Goal: Task Accomplishment & Management: Manage account settings

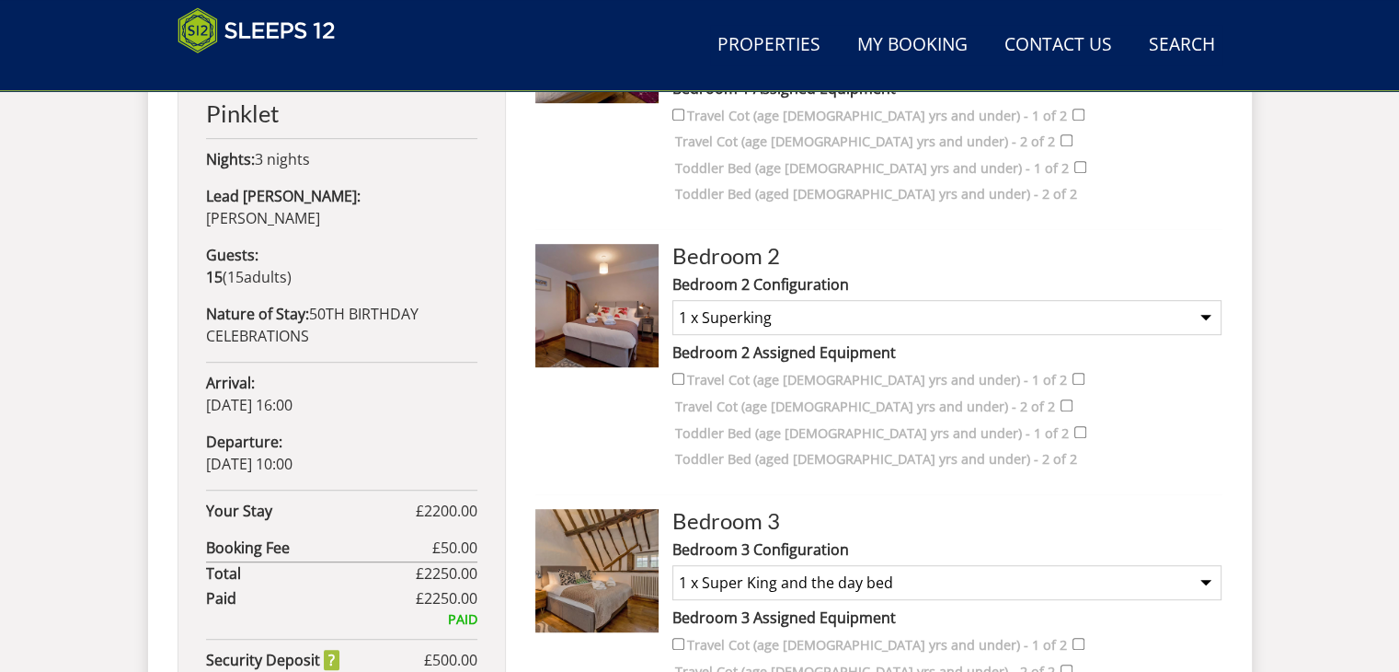
scroll to position [957, 0]
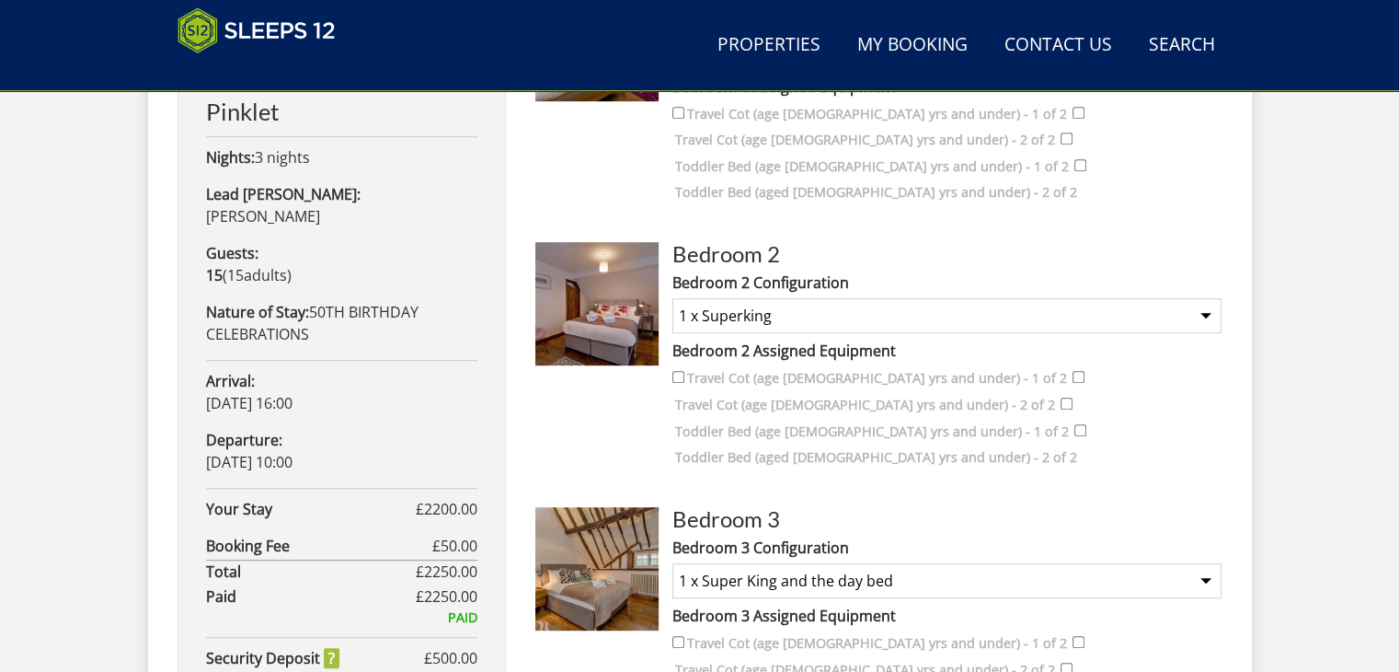
click at [1211, 563] on select "None Selected 1 x Super King 2 x Singles (3') 1 x Super King and the day bed 1 …" at bounding box center [947, 580] width 549 height 35
click at [1274, 459] on div "Search Menu Properties My Booking Contact Us 01823 665500 Search Check Availabi…" at bounding box center [699, 298] width 1399 height 2428
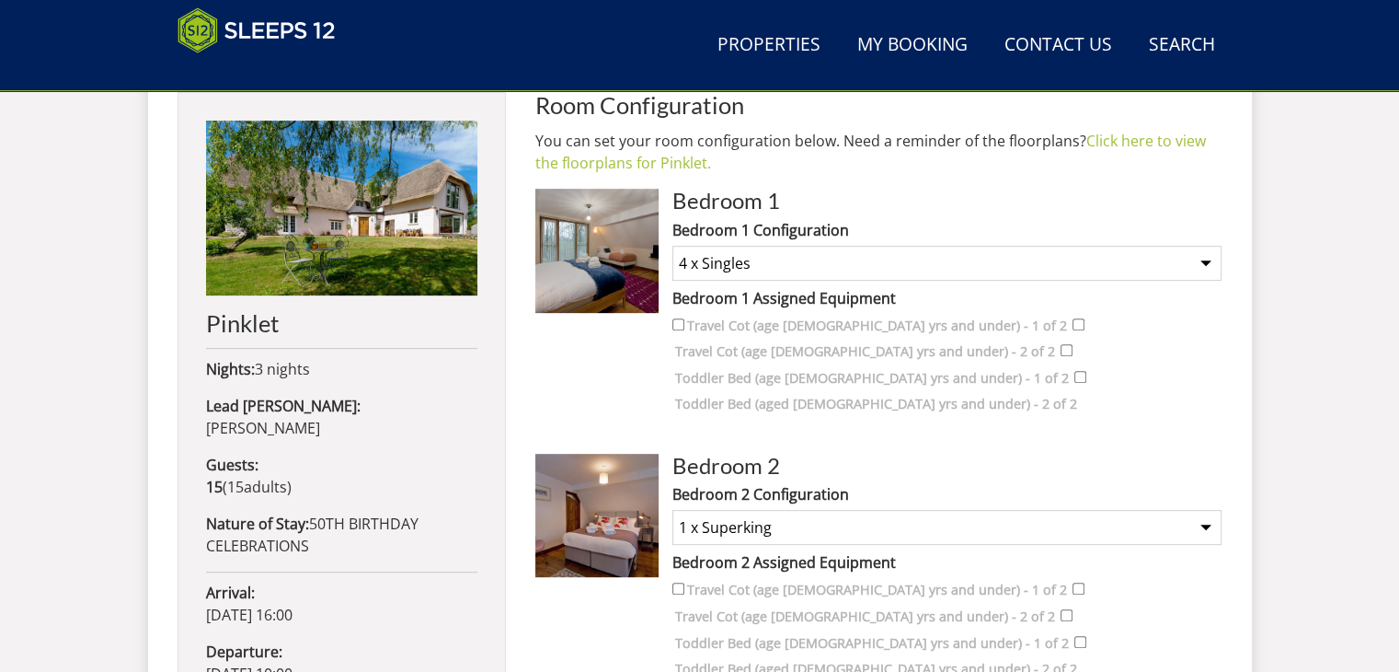
scroll to position [845, 0]
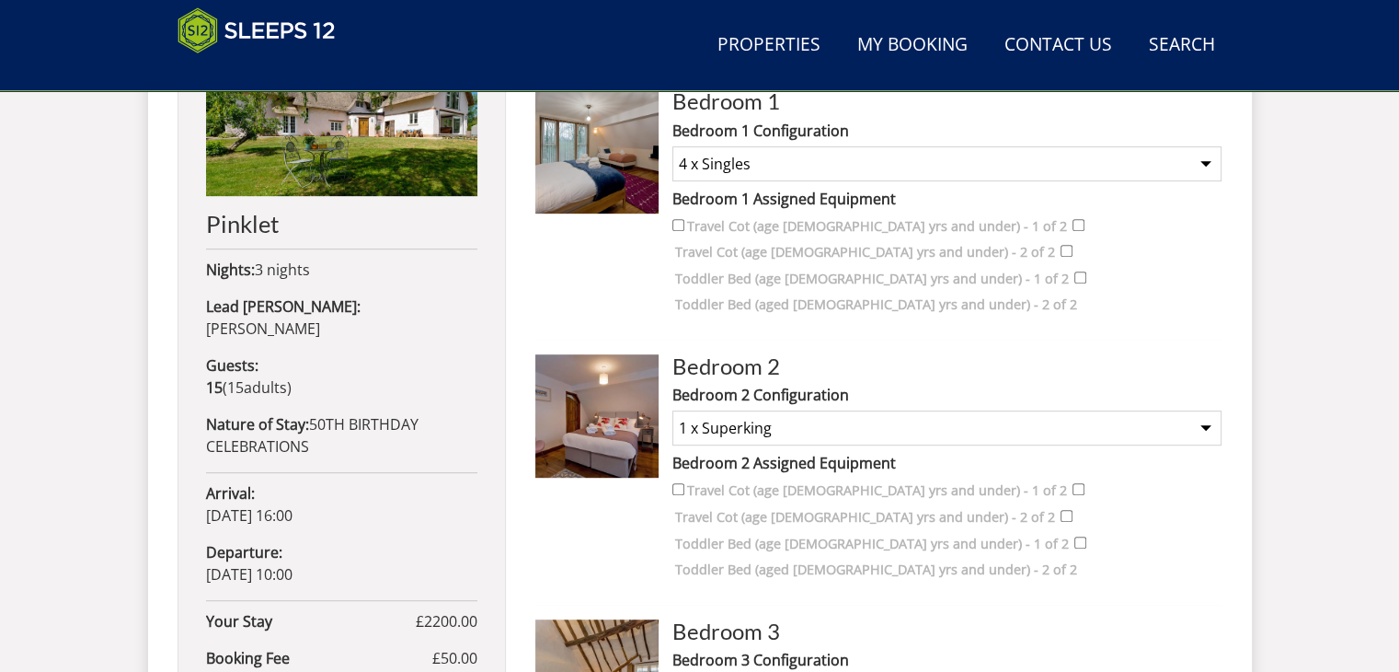
click at [1209, 410] on select "None Selected 1 x Superking 2 x Singles (3')" at bounding box center [947, 427] width 549 height 35
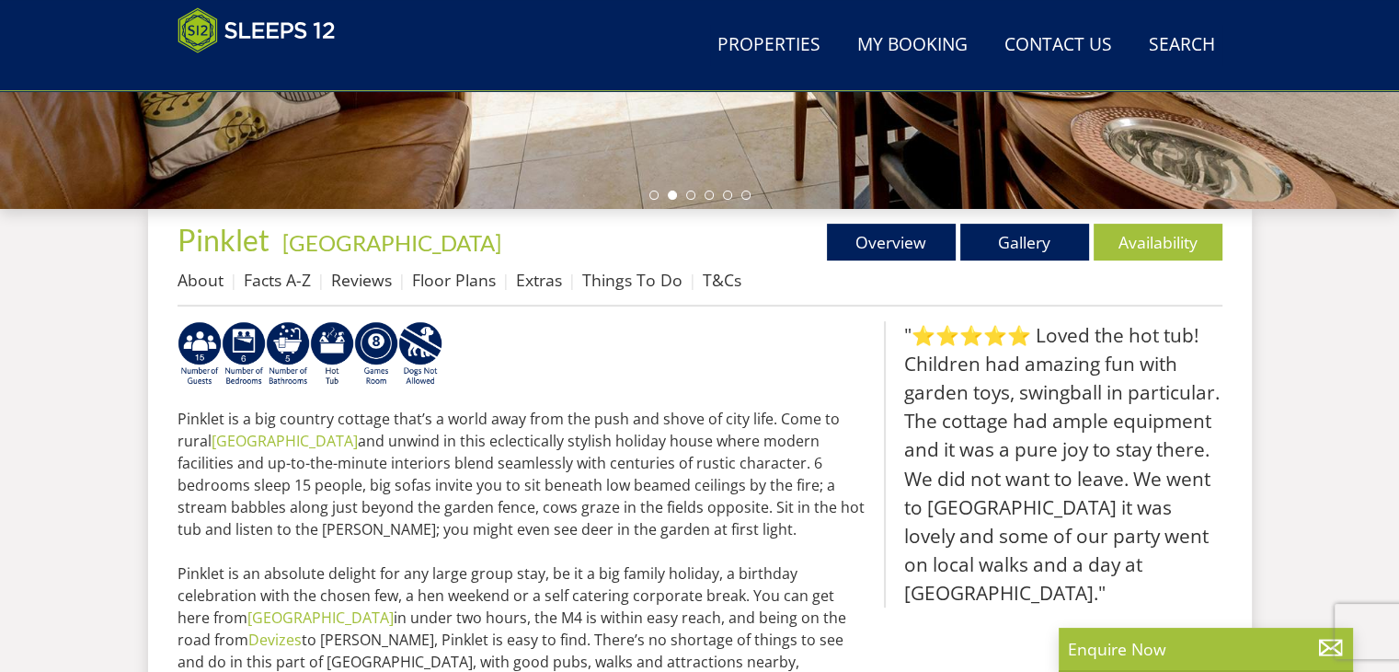
scroll to position [570, 0]
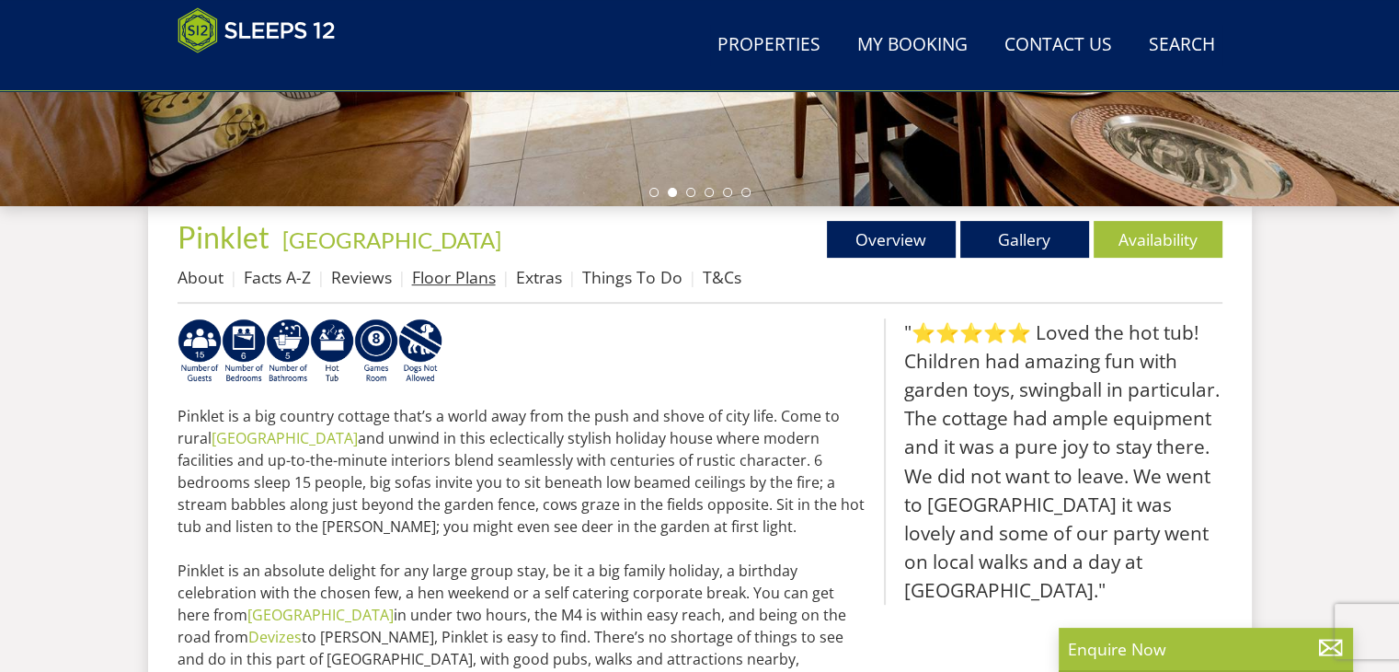
click at [444, 282] on link "Floor Plans" at bounding box center [454, 277] width 84 height 22
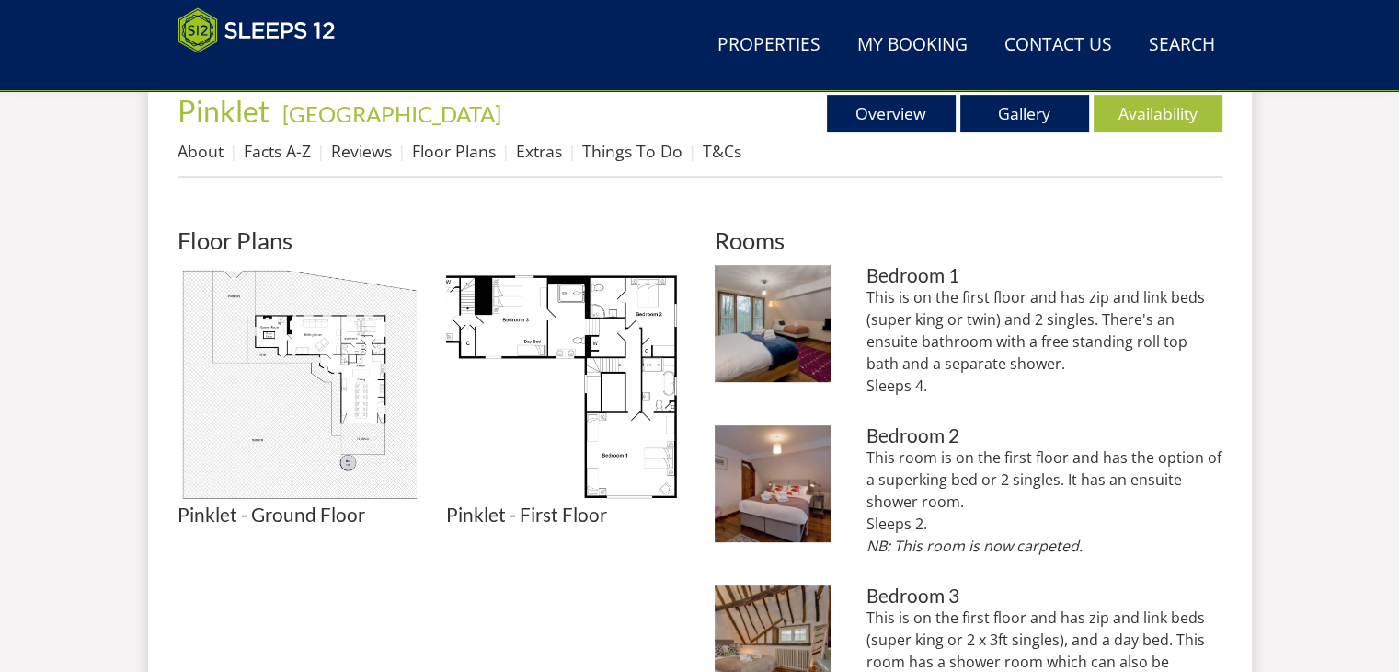
scroll to position [736, 0]
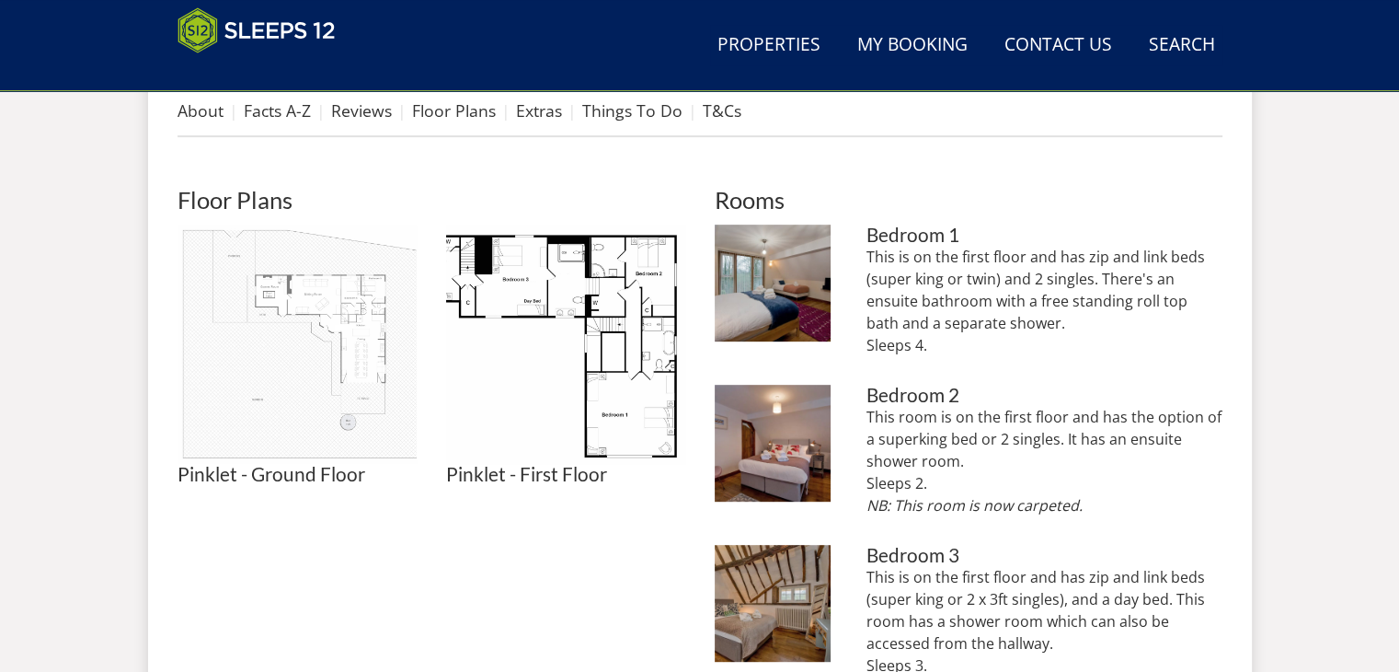
click at [309, 335] on img at bounding box center [297, 343] width 239 height 239
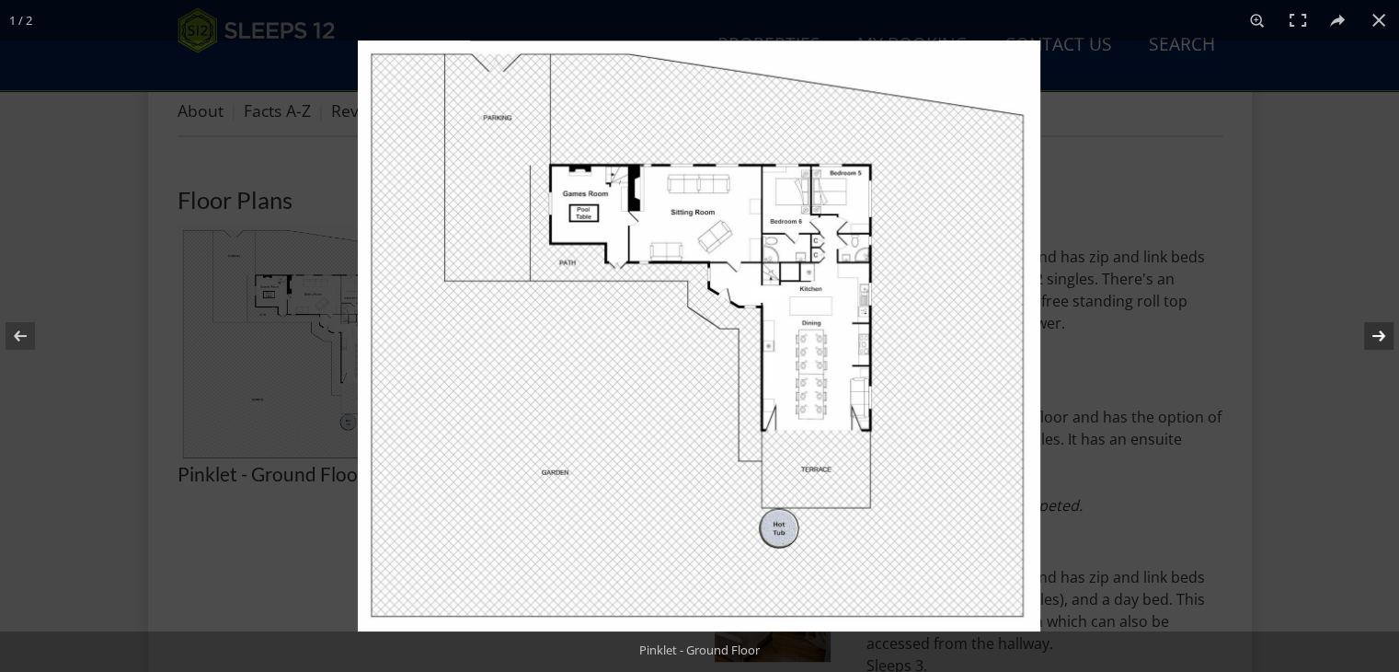
click at [1378, 336] on button at bounding box center [1367, 336] width 64 height 92
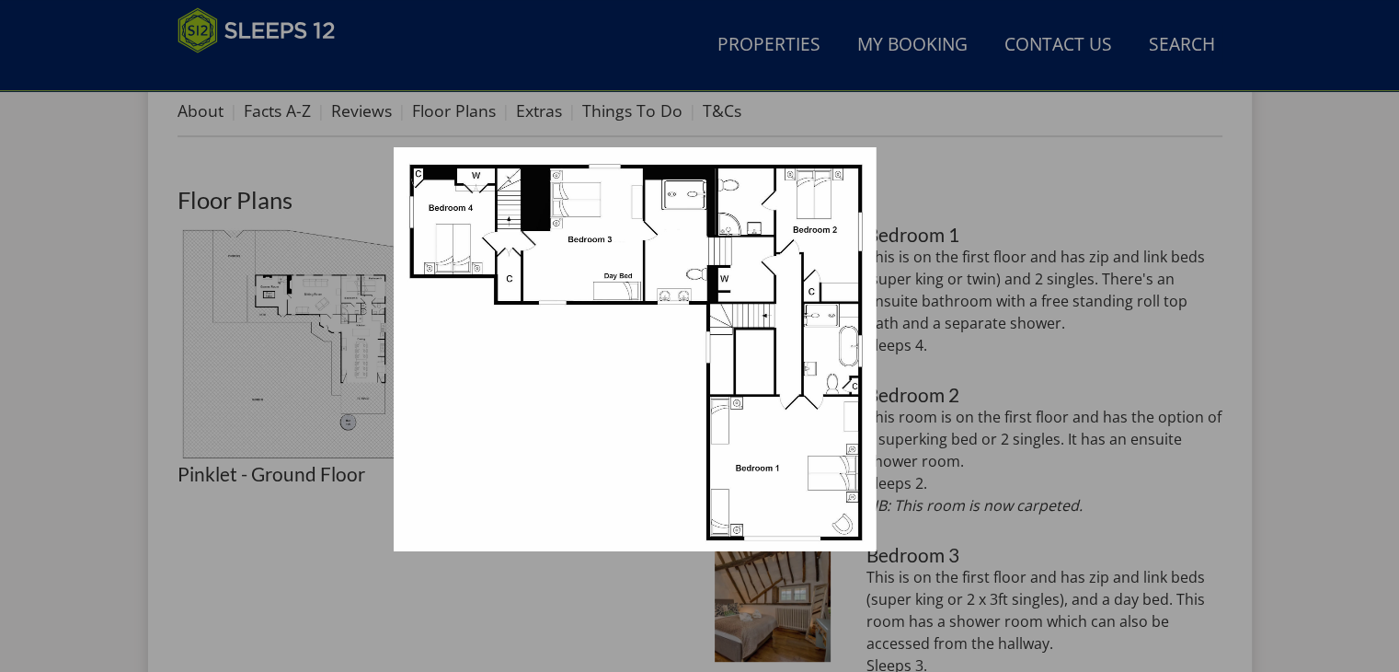
scroll to position [644, 0]
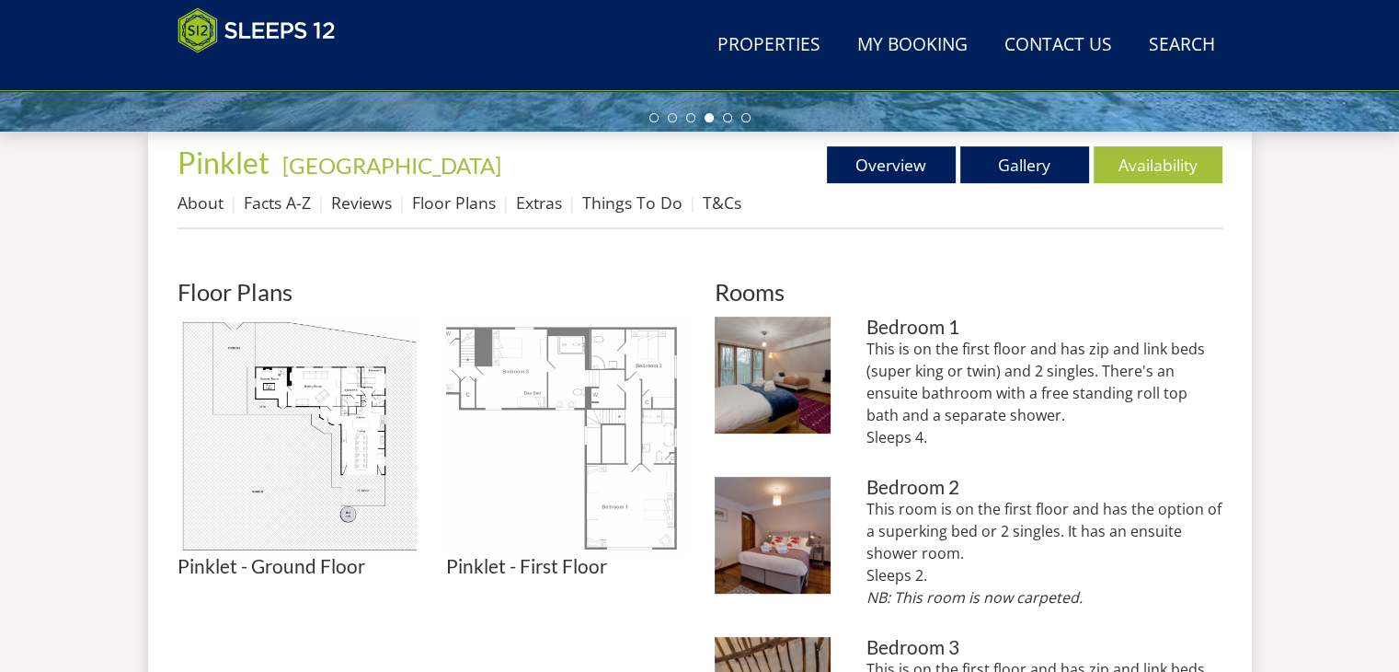
click at [578, 351] on img at bounding box center [565, 436] width 239 height 239
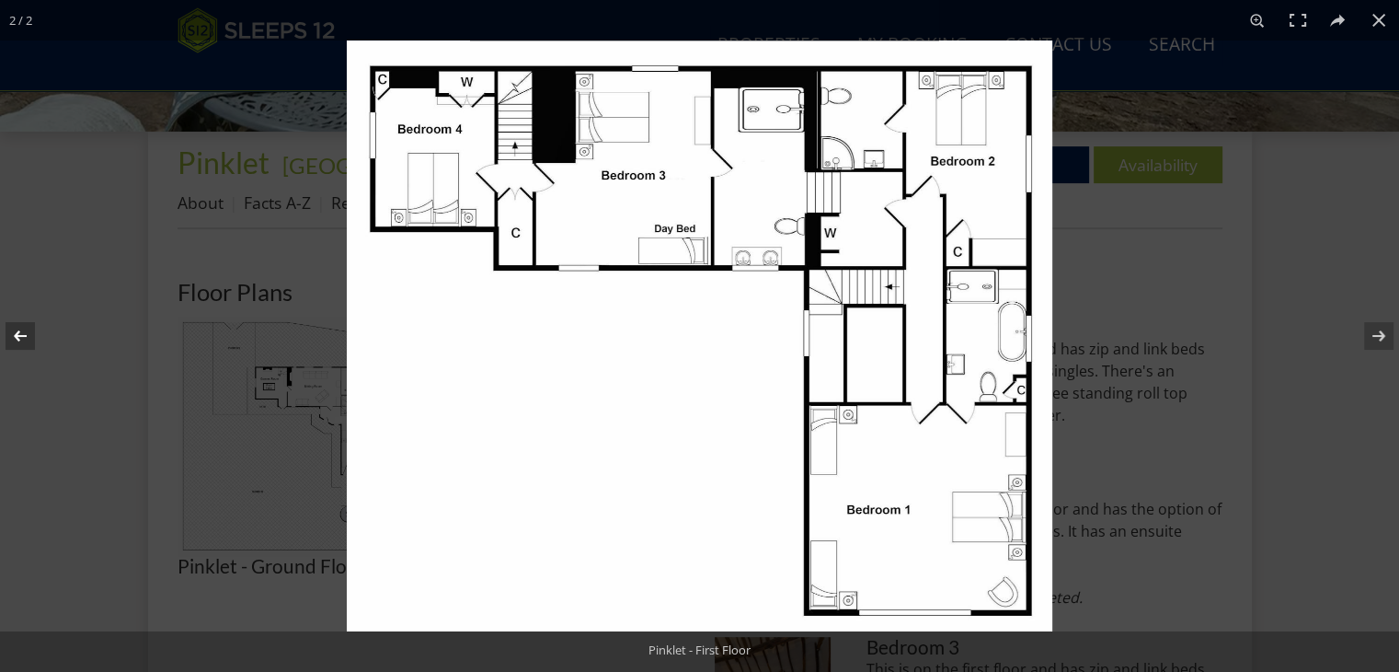
click at [35, 325] on button at bounding box center [32, 336] width 64 height 92
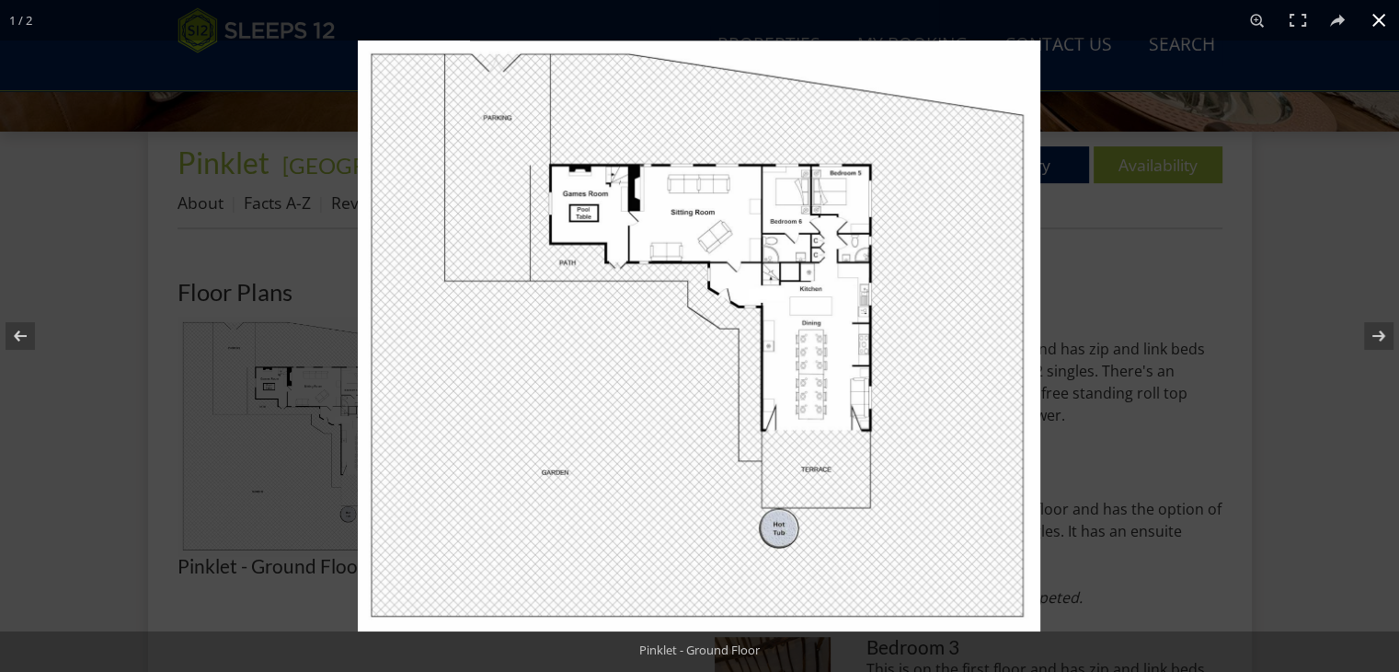
click at [1382, 18] on button at bounding box center [1379, 20] width 40 height 40
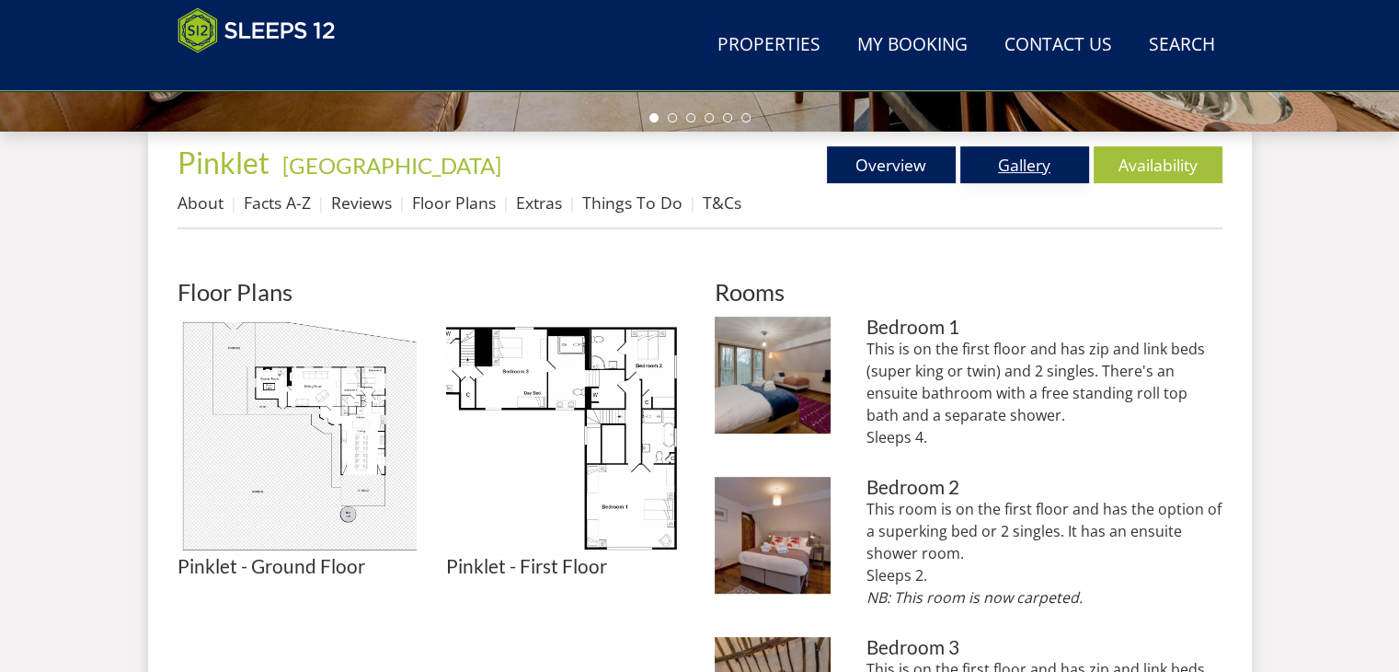
click at [1007, 164] on link "Gallery" at bounding box center [1025, 164] width 129 height 37
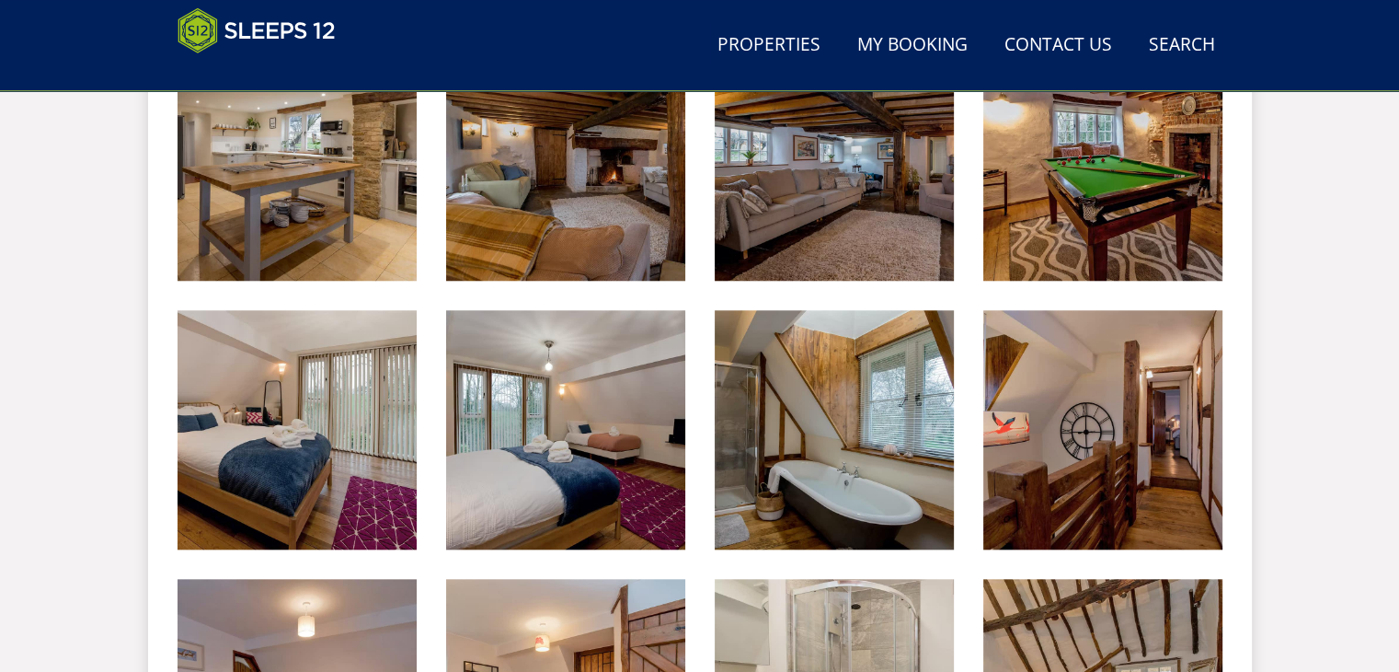
scroll to position [1647, 0]
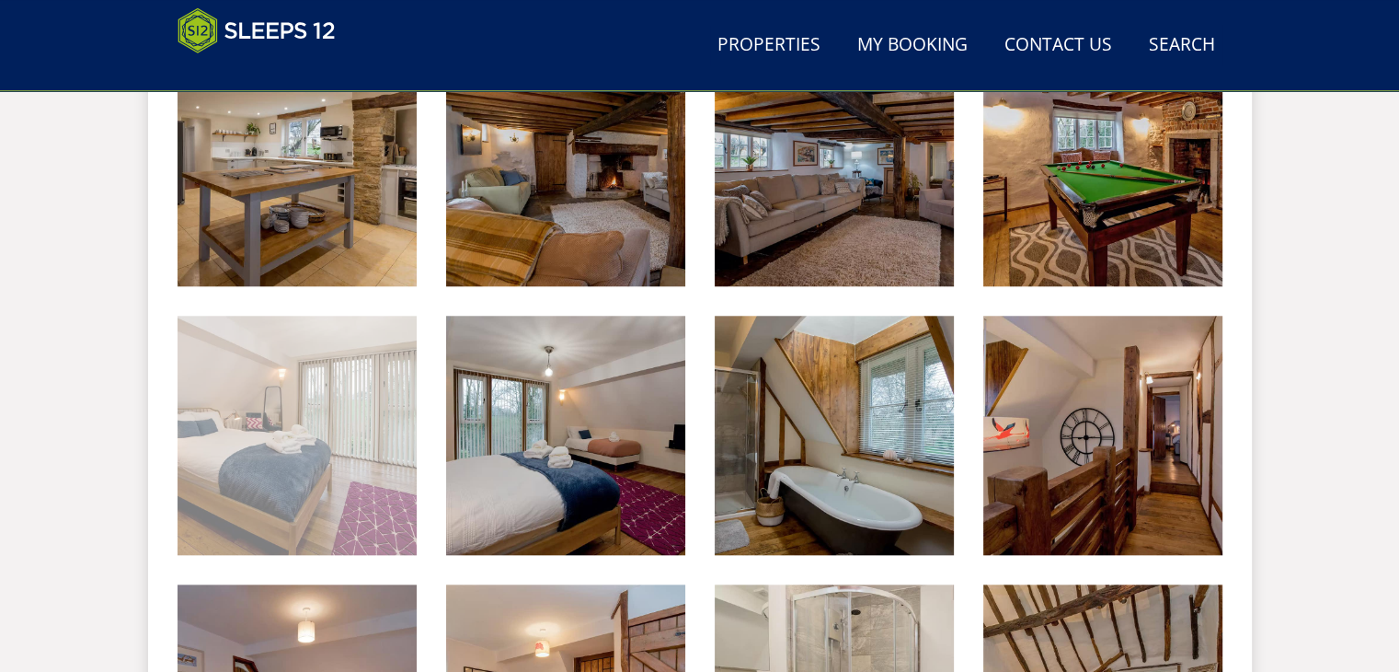
click at [290, 406] on img at bounding box center [297, 435] width 239 height 239
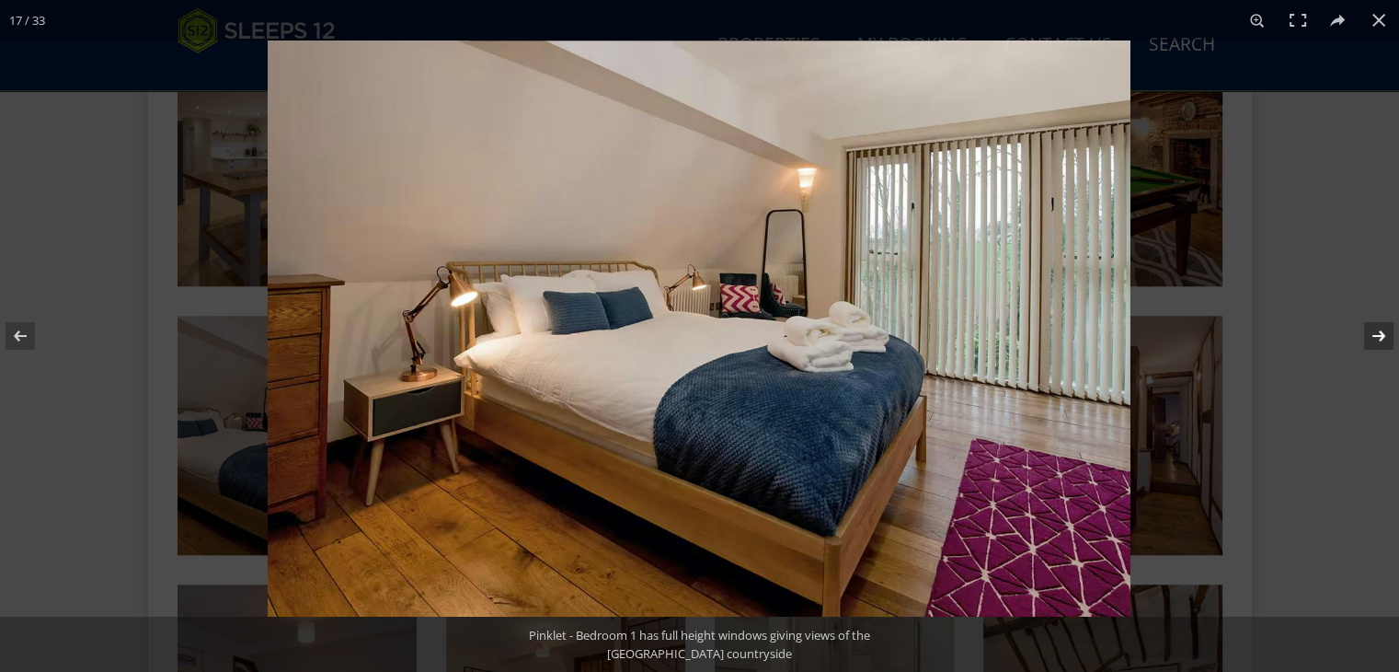
click at [1375, 330] on button at bounding box center [1367, 336] width 64 height 92
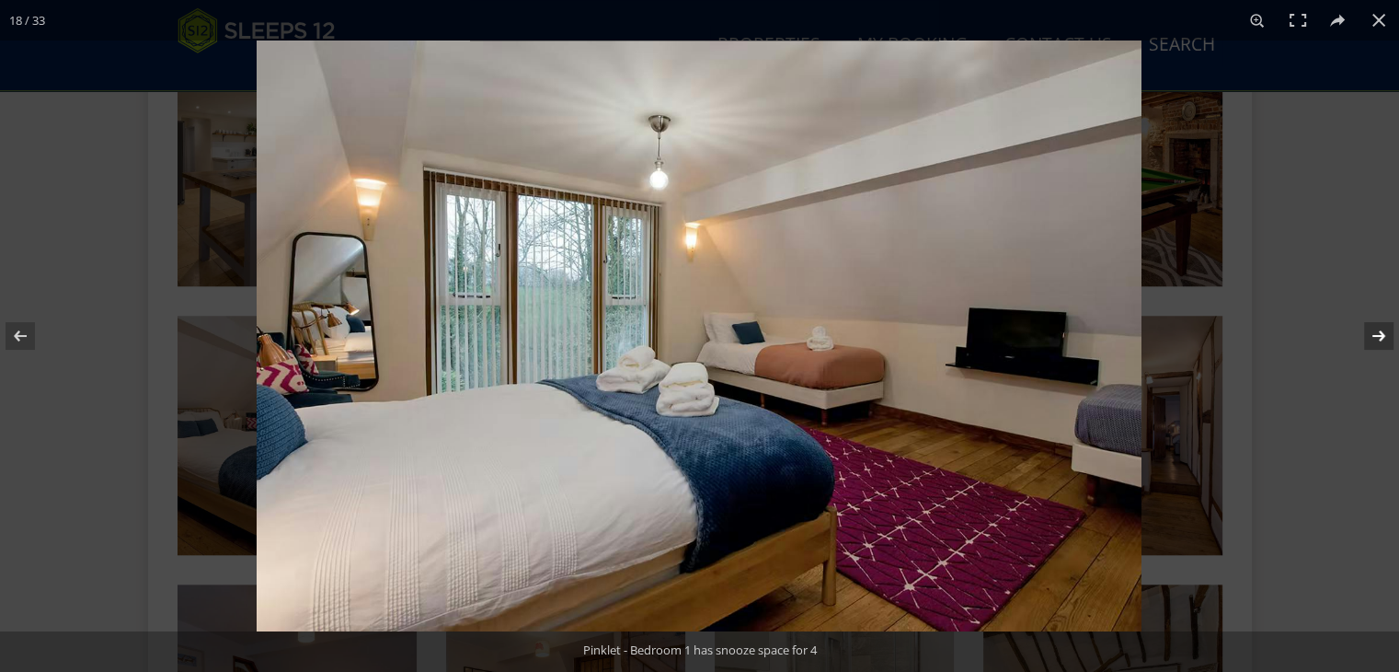
click at [1375, 331] on button at bounding box center [1367, 336] width 64 height 92
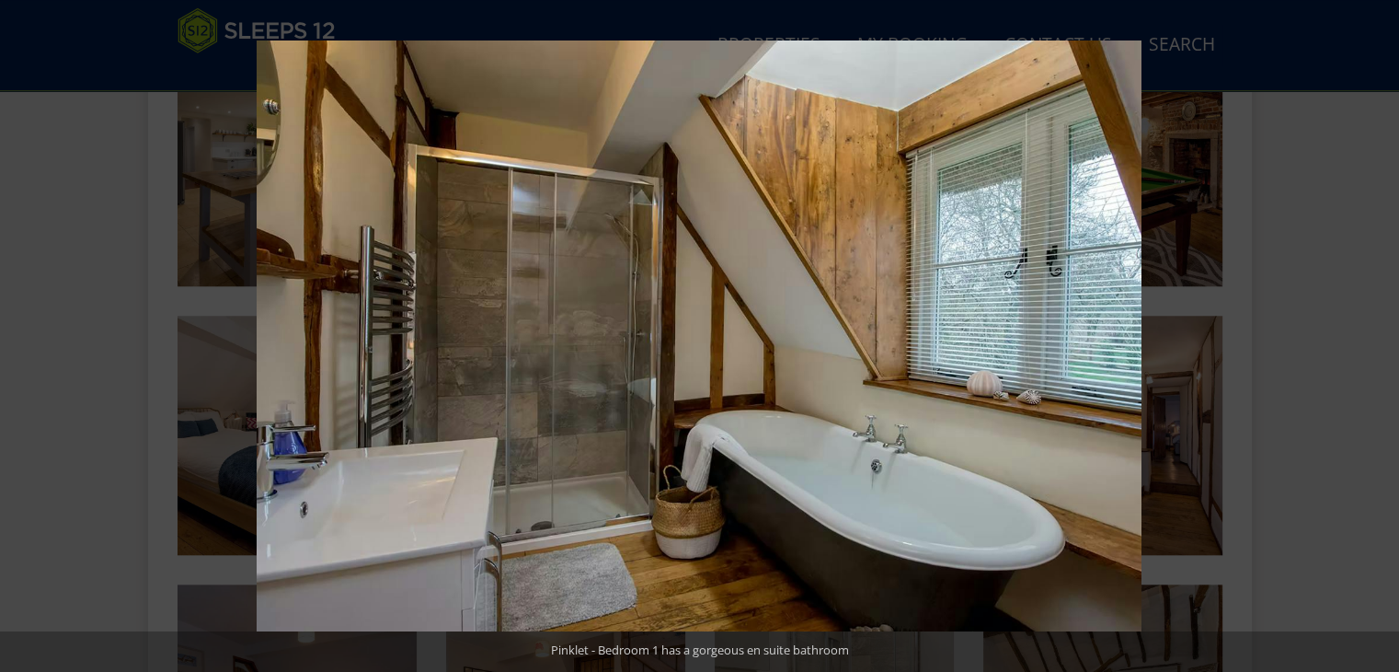
click at [1375, 331] on button at bounding box center [1367, 336] width 64 height 92
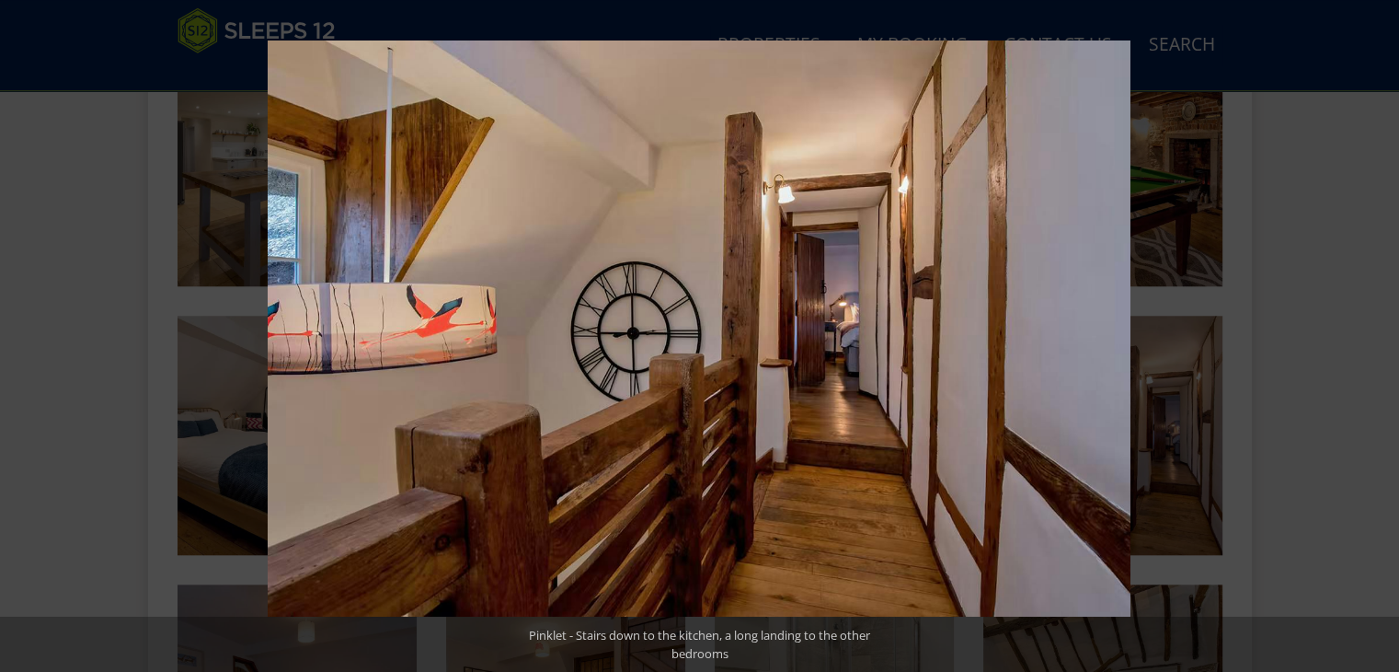
click at [1375, 331] on button at bounding box center [1367, 336] width 64 height 92
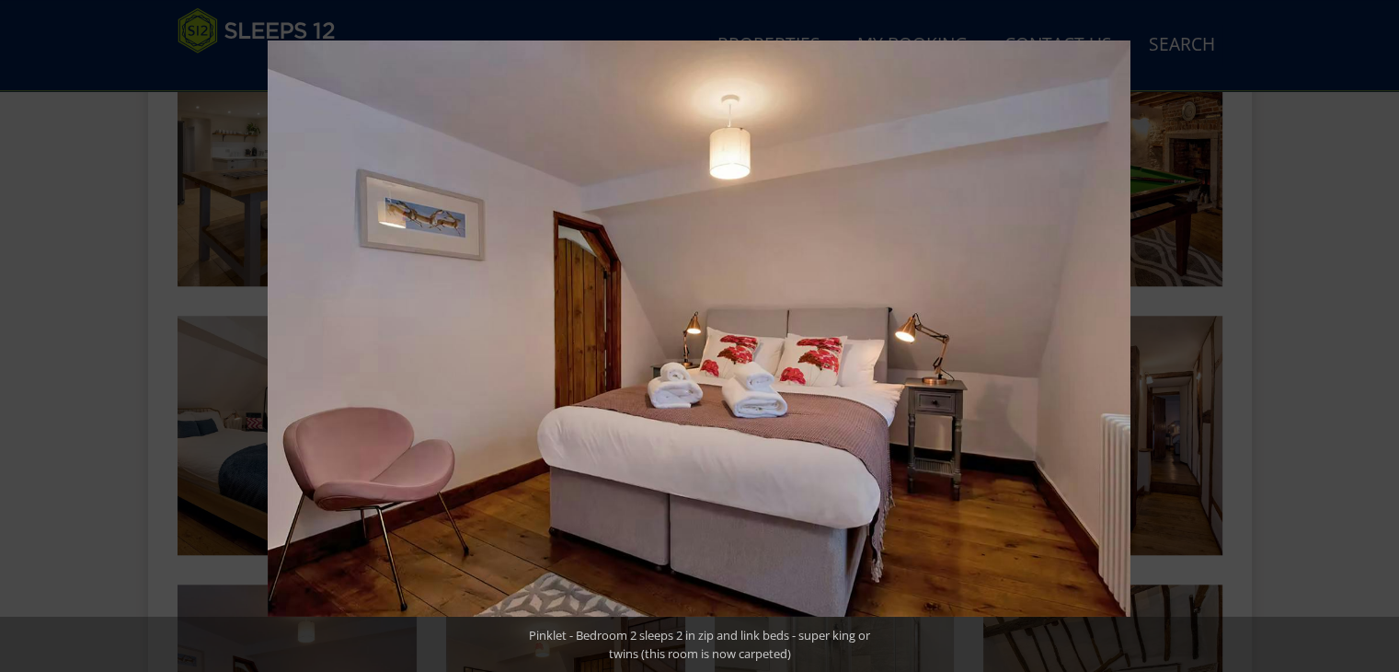
click at [1375, 331] on button at bounding box center [1367, 336] width 64 height 92
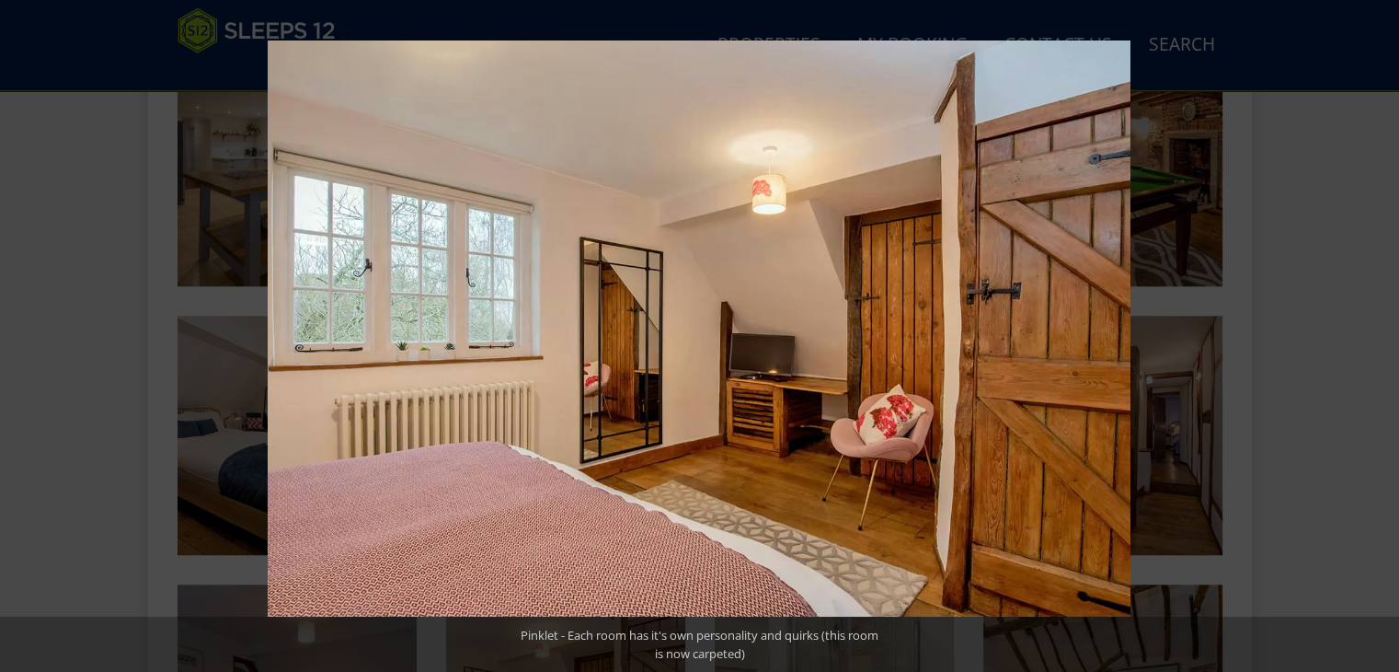
click at [1375, 331] on button at bounding box center [1367, 336] width 64 height 92
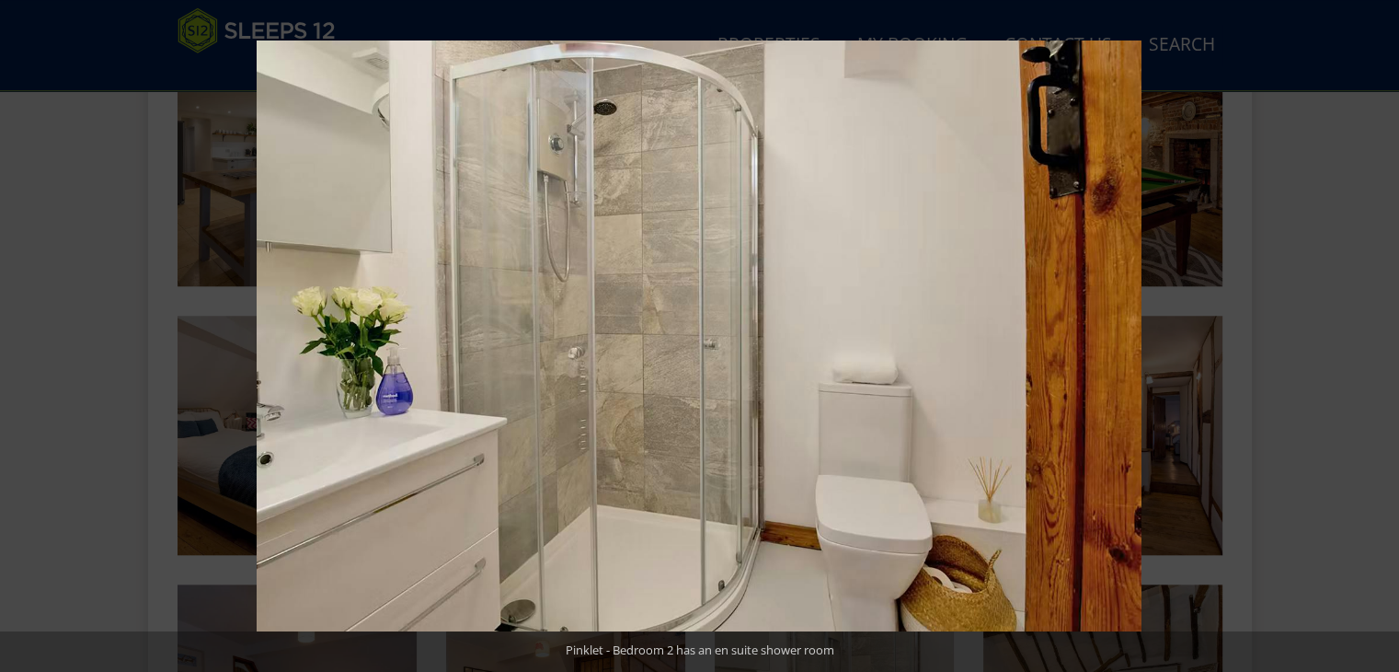
click at [1375, 331] on button at bounding box center [1367, 336] width 64 height 92
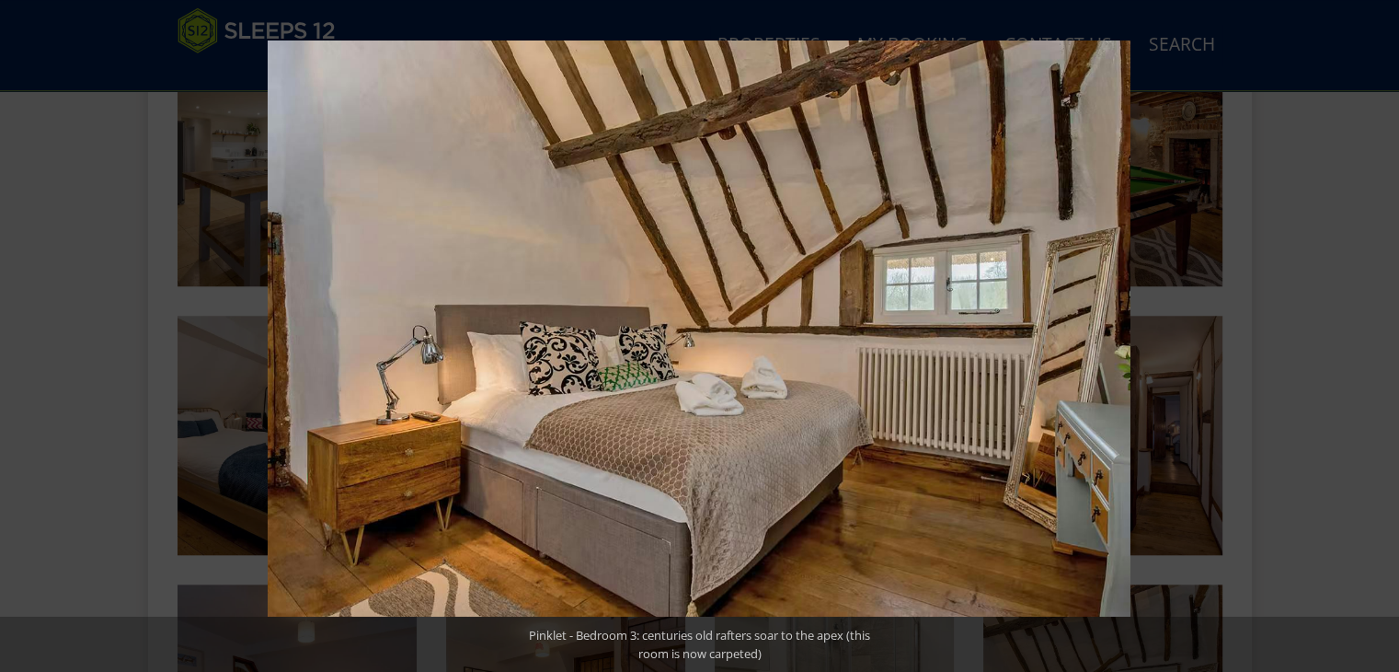
click at [1375, 331] on button at bounding box center [1367, 336] width 64 height 92
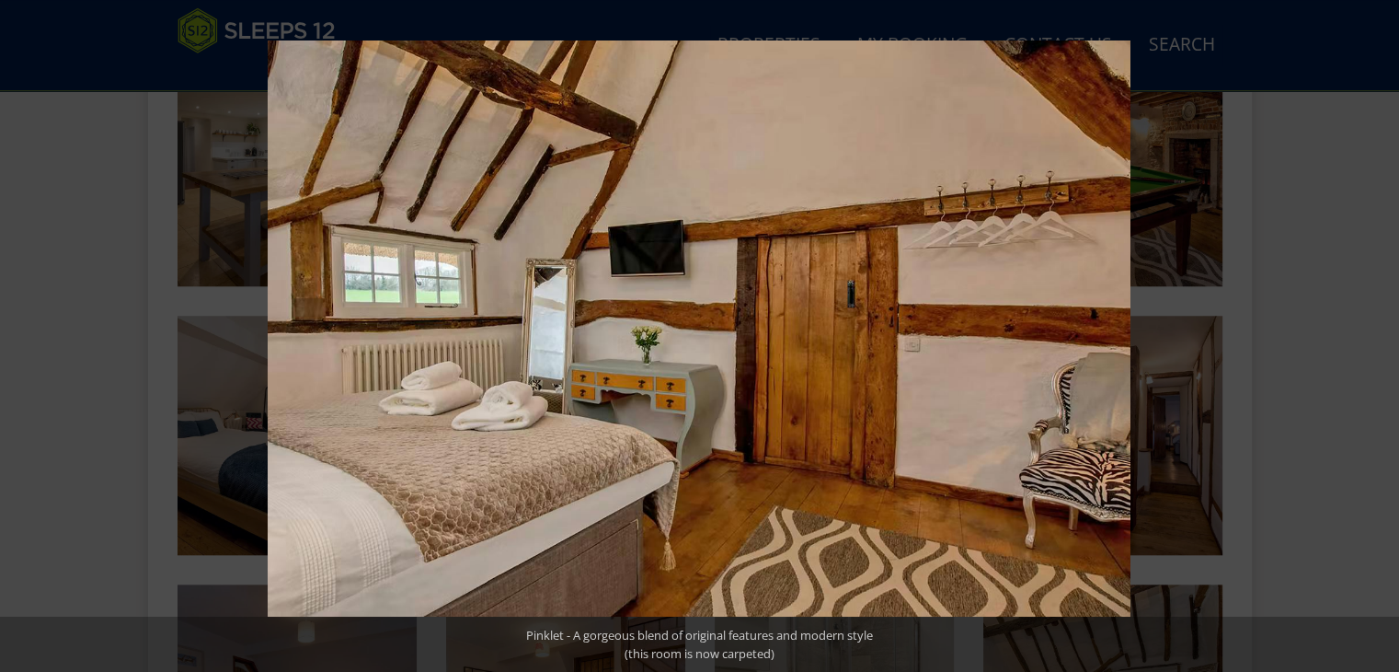
click at [1375, 331] on button at bounding box center [1367, 336] width 64 height 92
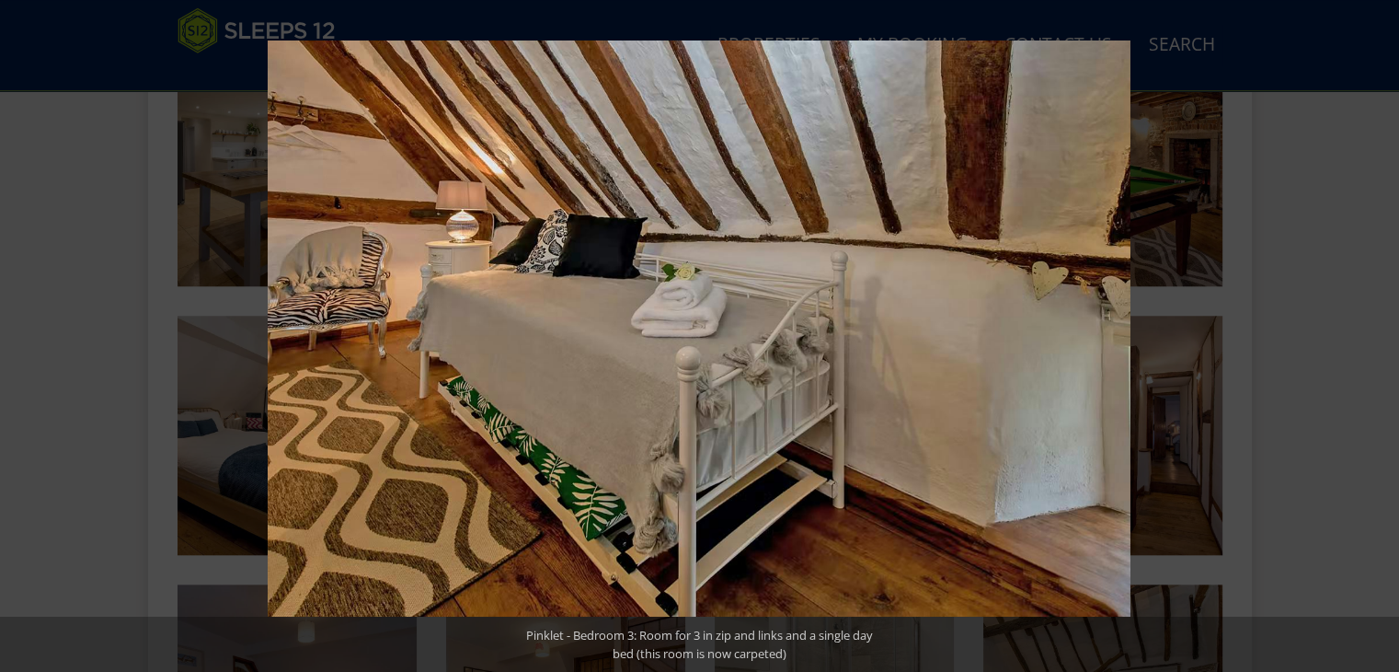
click at [1375, 331] on button at bounding box center [1367, 336] width 64 height 92
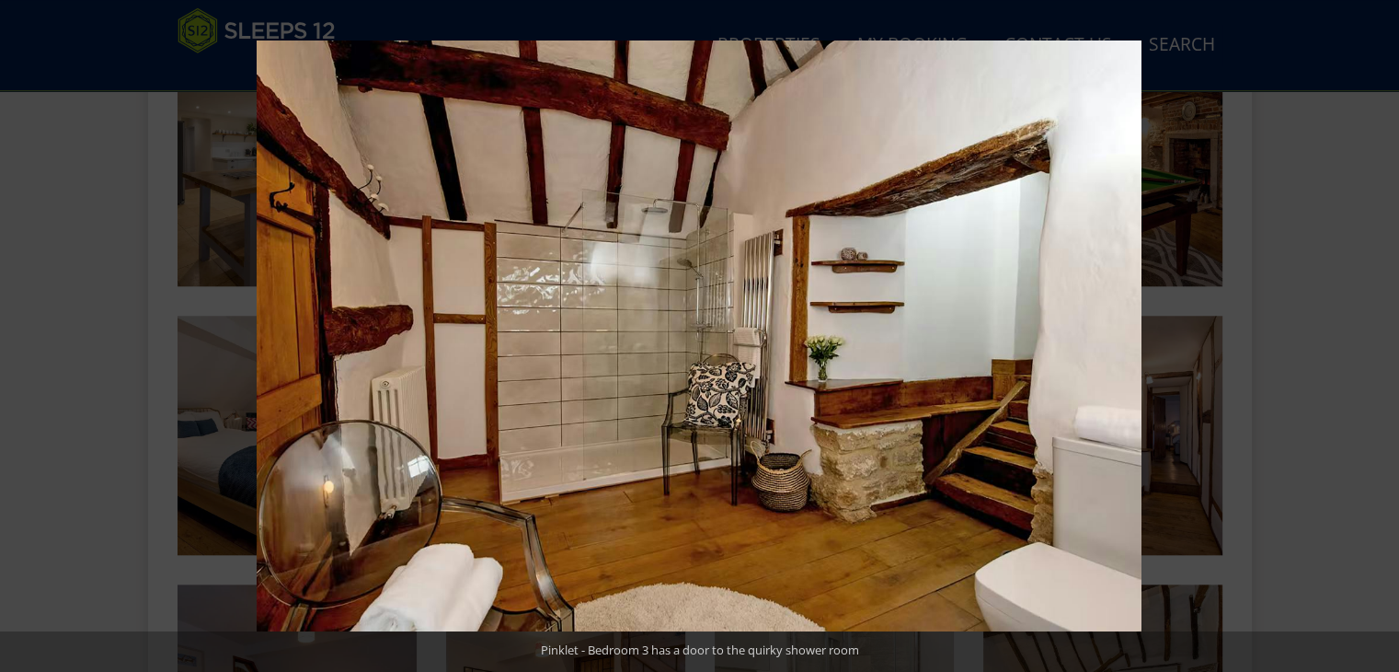
click at [1375, 331] on button at bounding box center [1367, 336] width 64 height 92
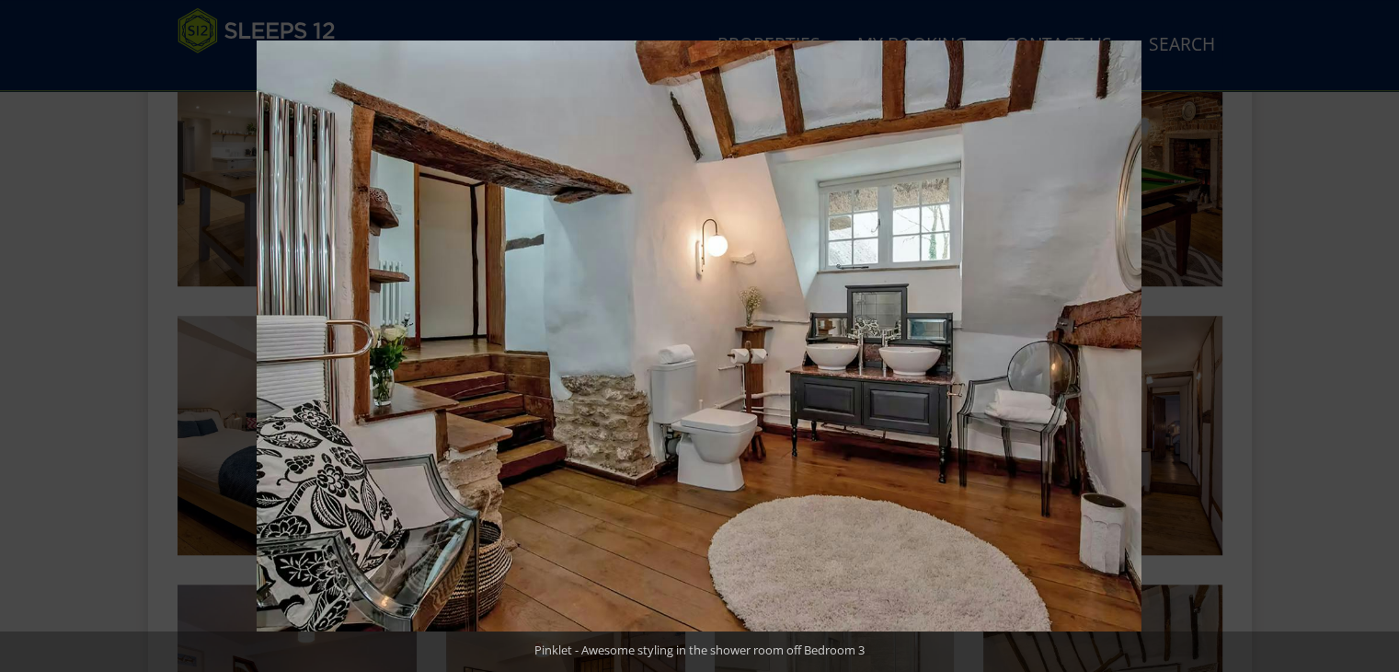
click at [1375, 331] on button at bounding box center [1367, 336] width 64 height 92
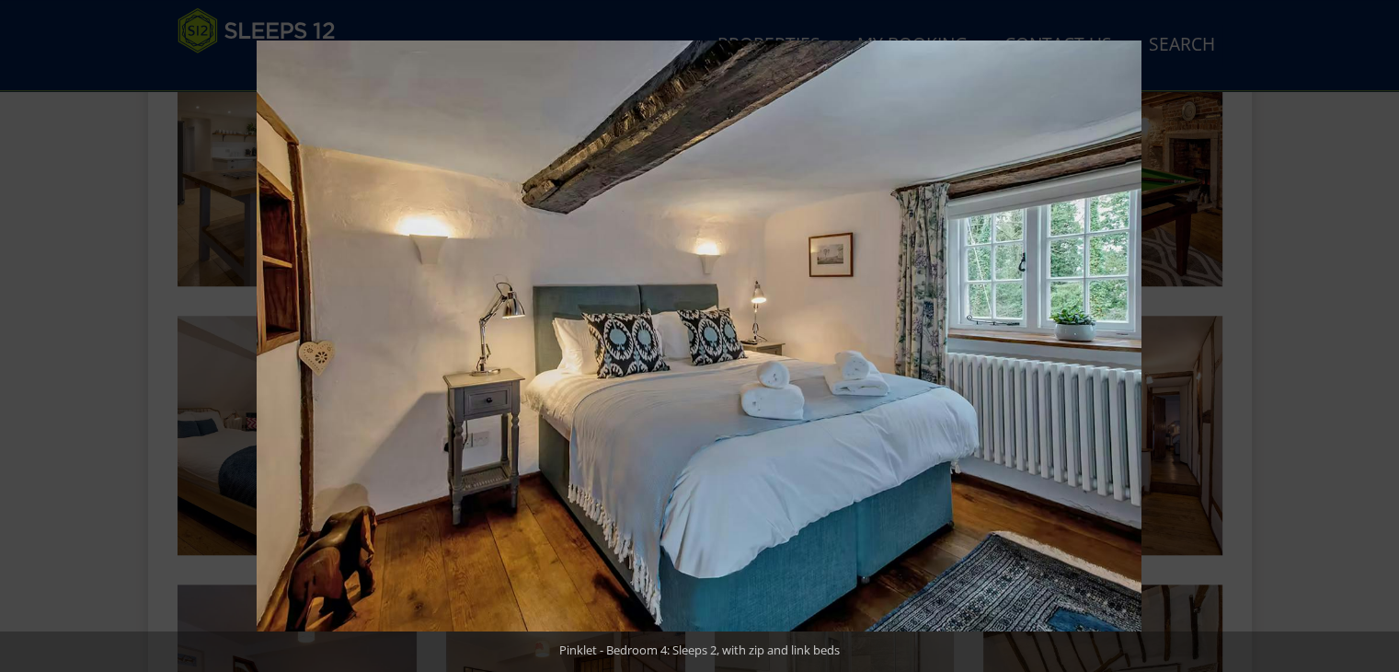
click at [1375, 331] on button at bounding box center [1367, 336] width 64 height 92
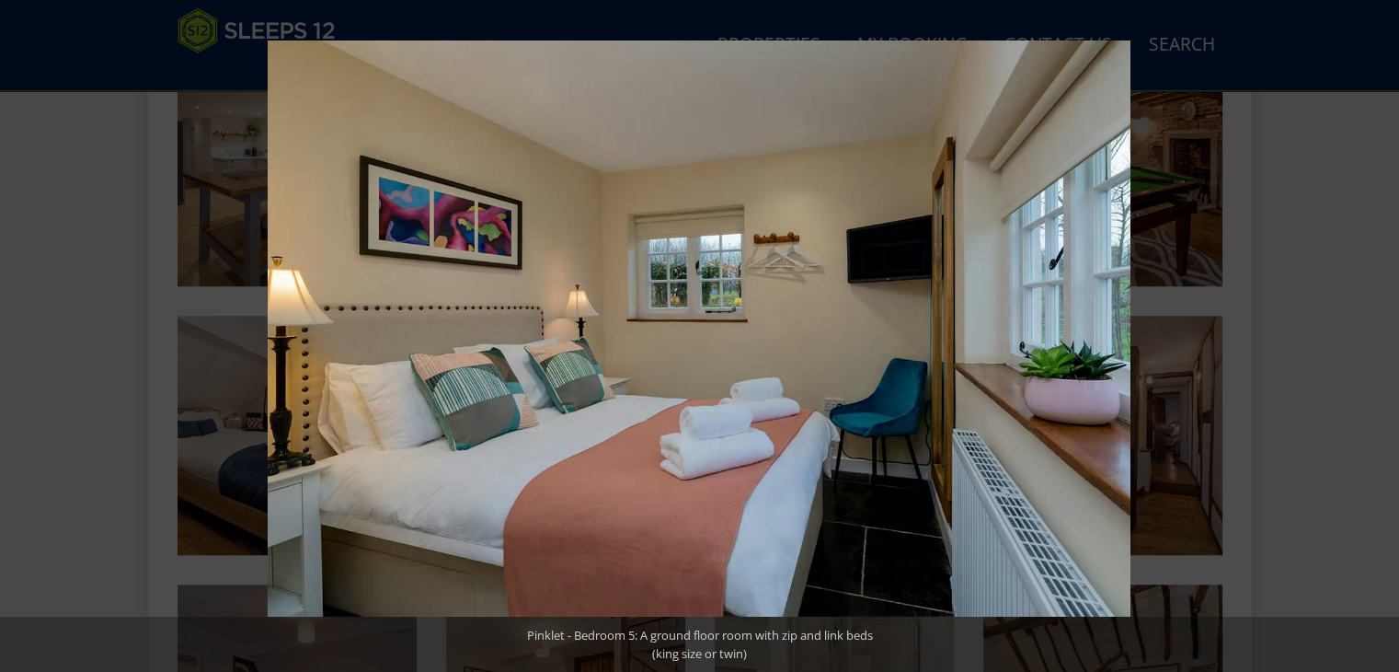
click at [1375, 331] on button at bounding box center [1367, 336] width 64 height 92
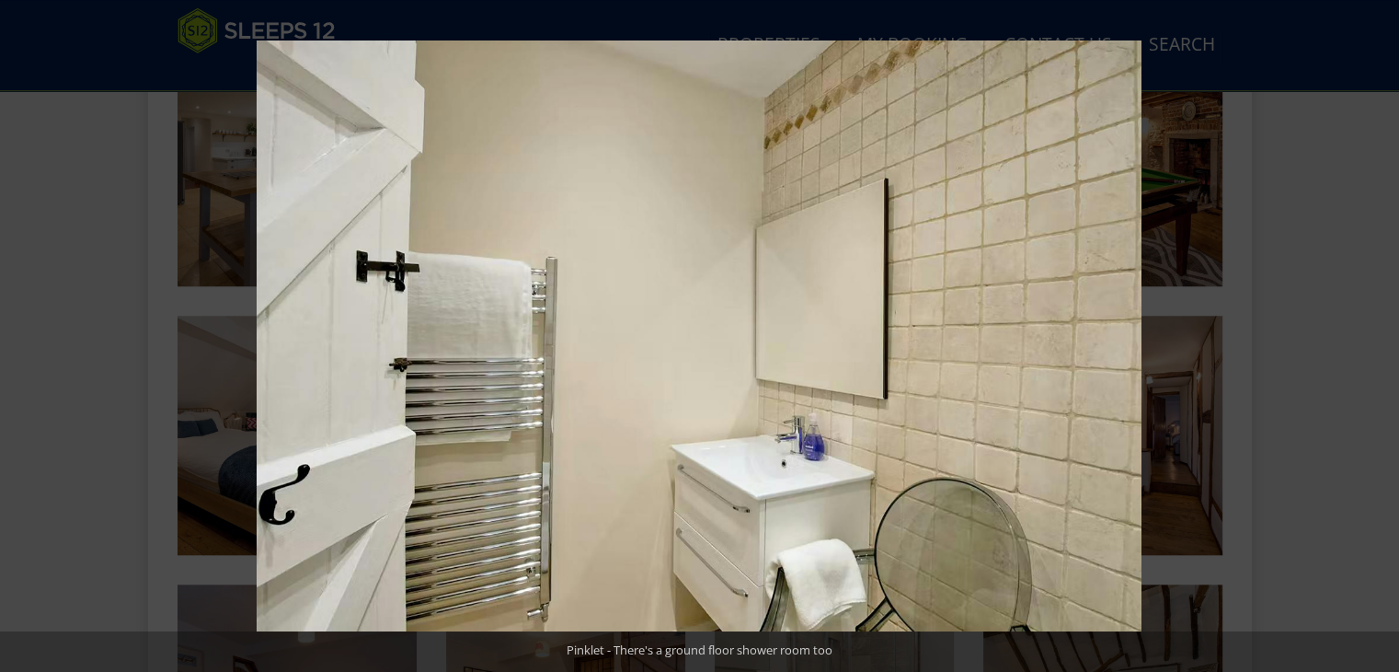
click at [1375, 331] on button at bounding box center [1367, 336] width 64 height 92
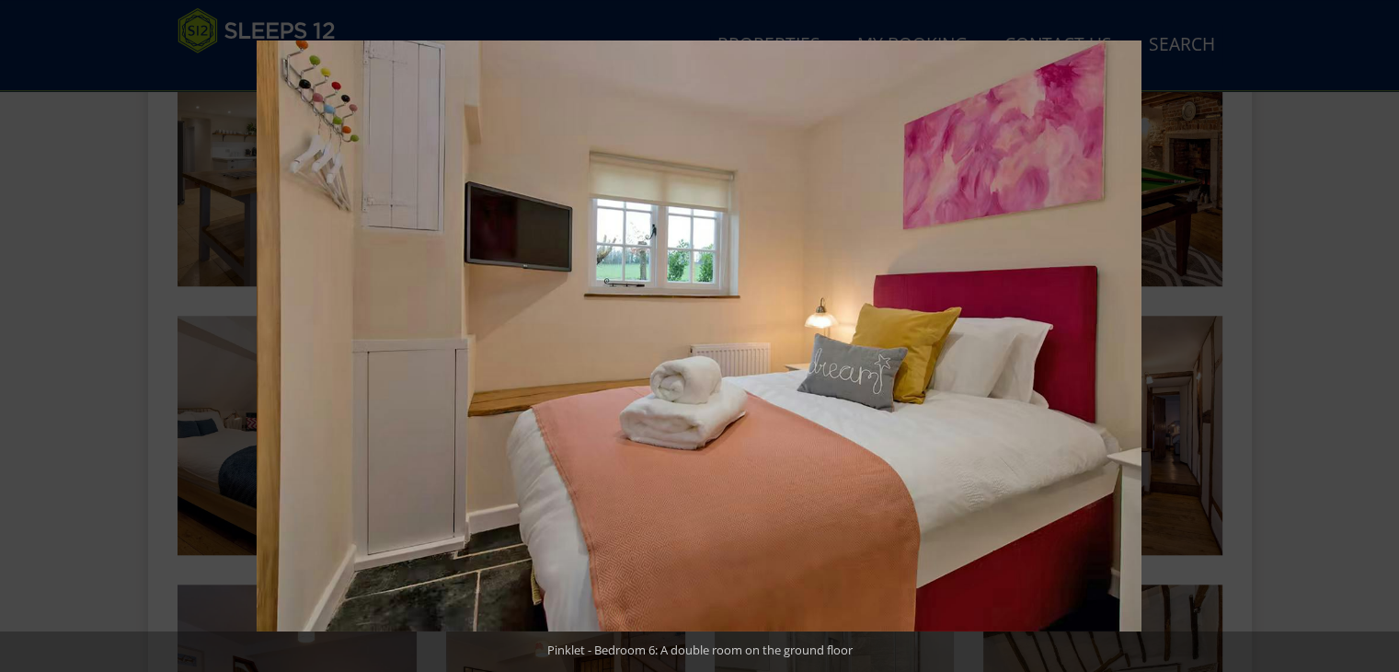
click at [1375, 331] on button at bounding box center [1367, 336] width 64 height 92
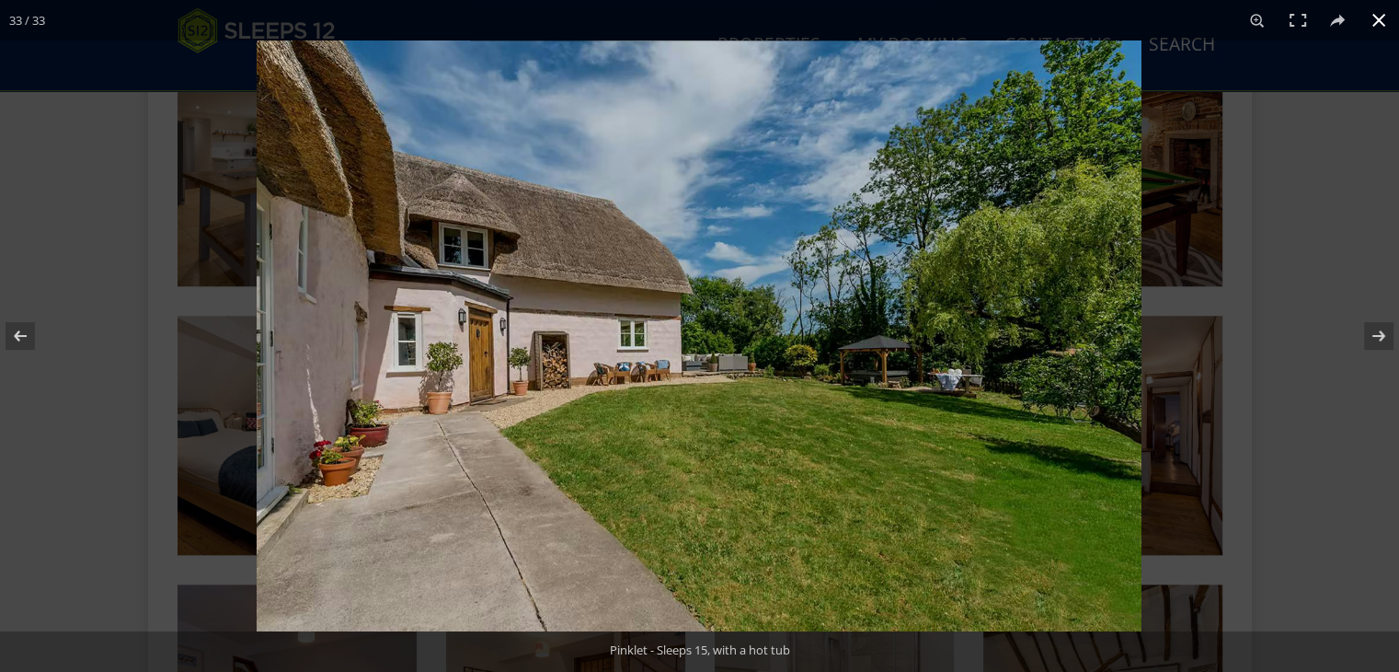
click at [1381, 18] on button at bounding box center [1379, 20] width 40 height 40
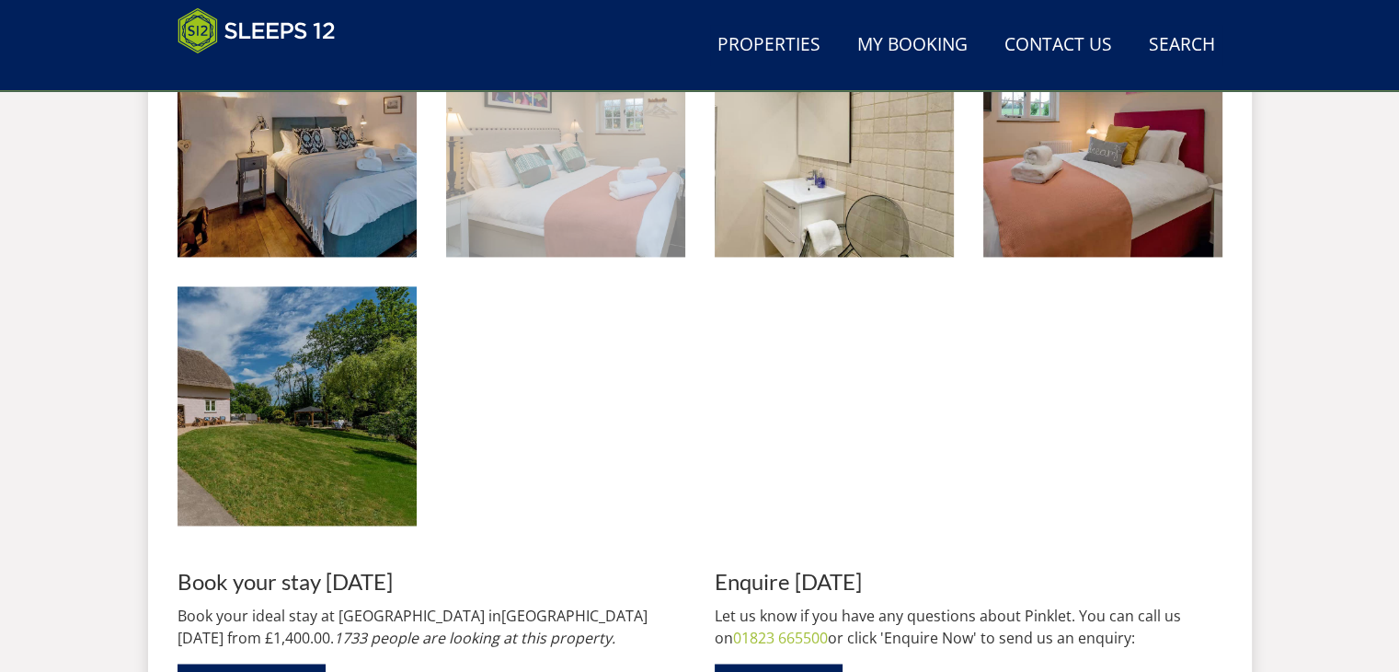
scroll to position [2475, 0]
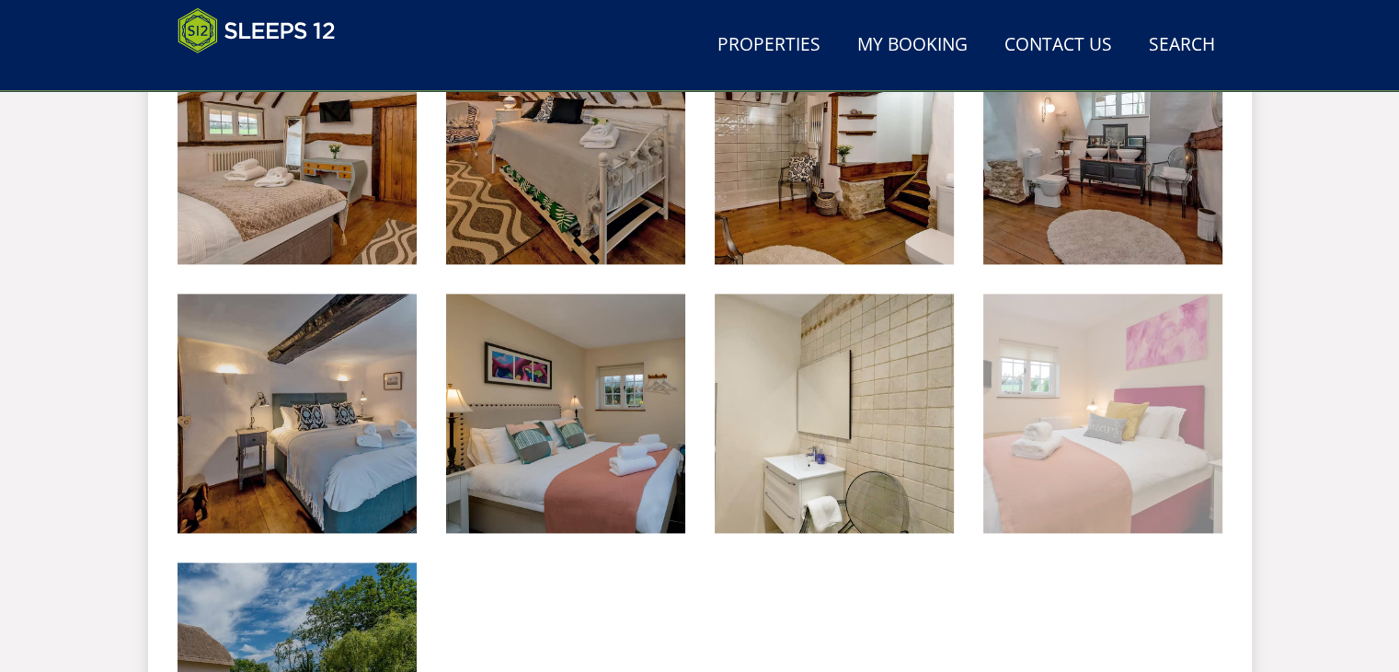
click at [1178, 447] on img at bounding box center [1103, 412] width 239 height 239
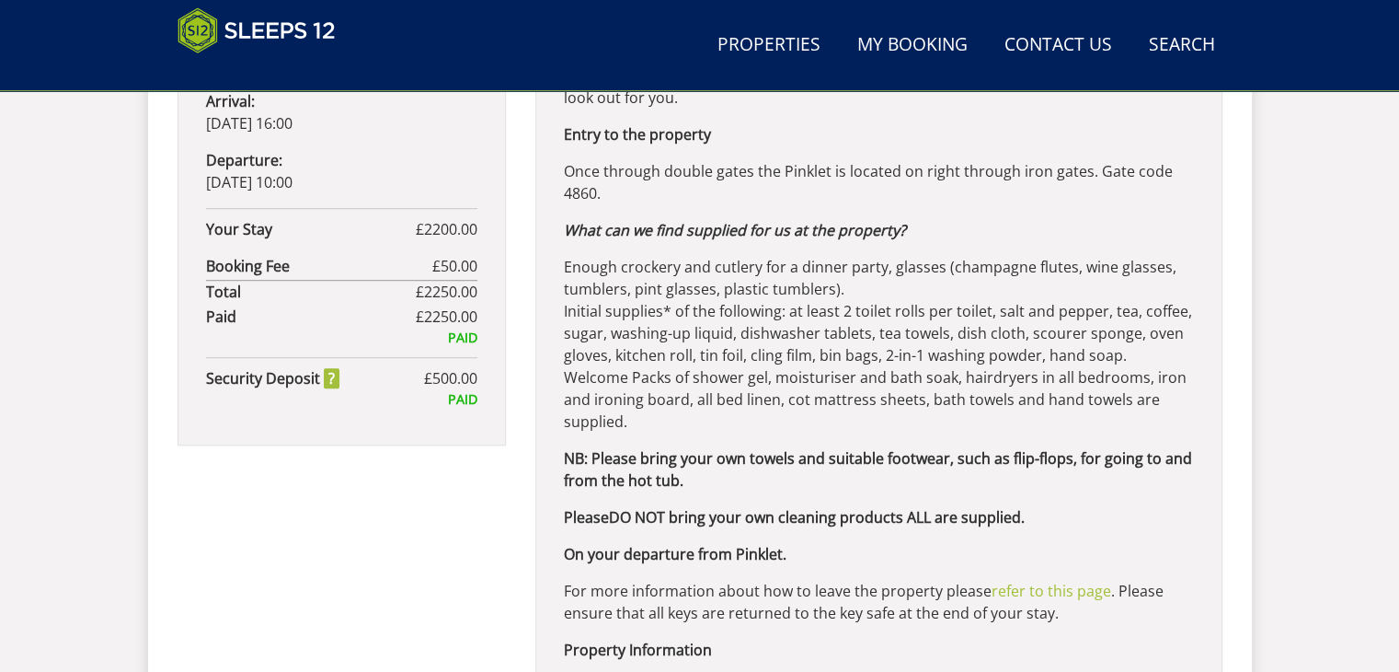
scroll to position [1329, 0]
